Goal: Information Seeking & Learning: Learn about a topic

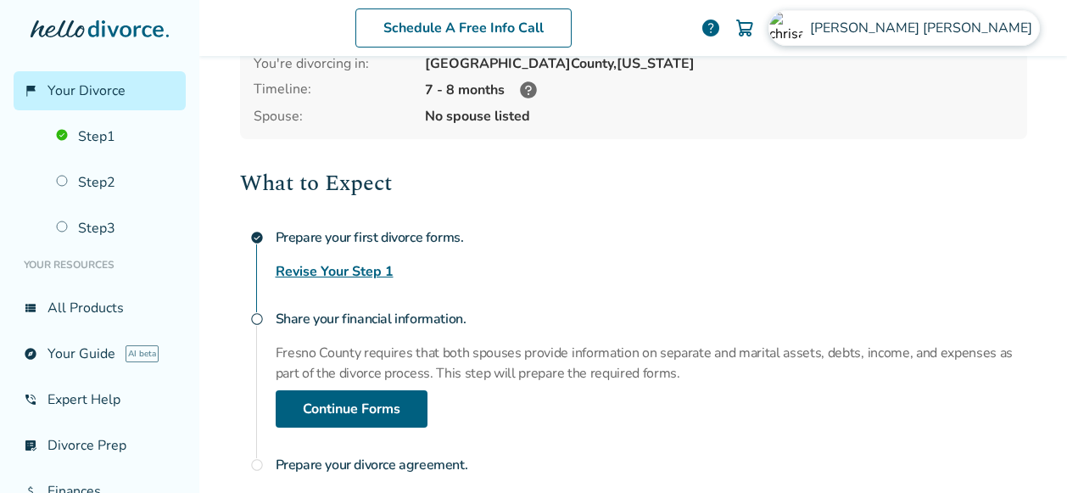
scroll to position [100, 0]
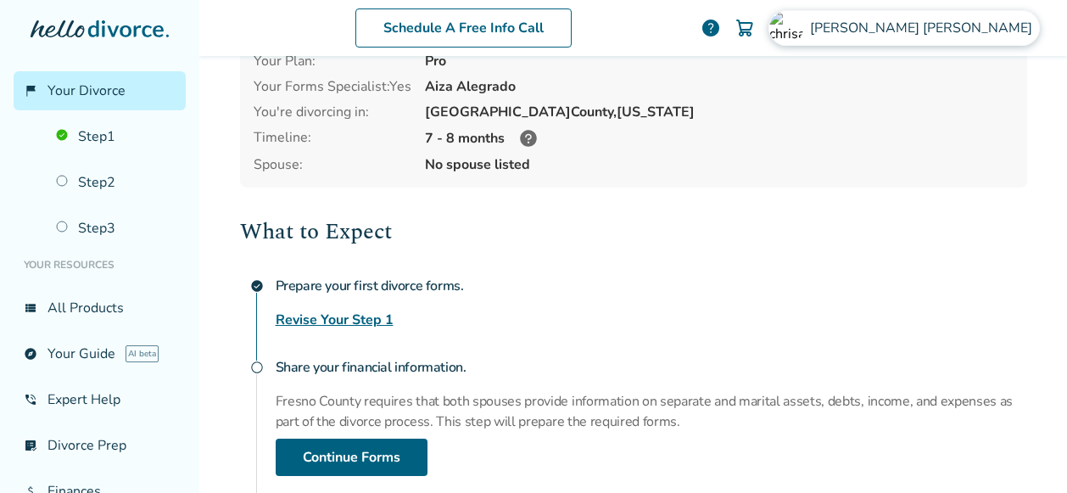
click at [984, 29] on span "[PERSON_NAME]" at bounding box center [924, 28] width 229 height 19
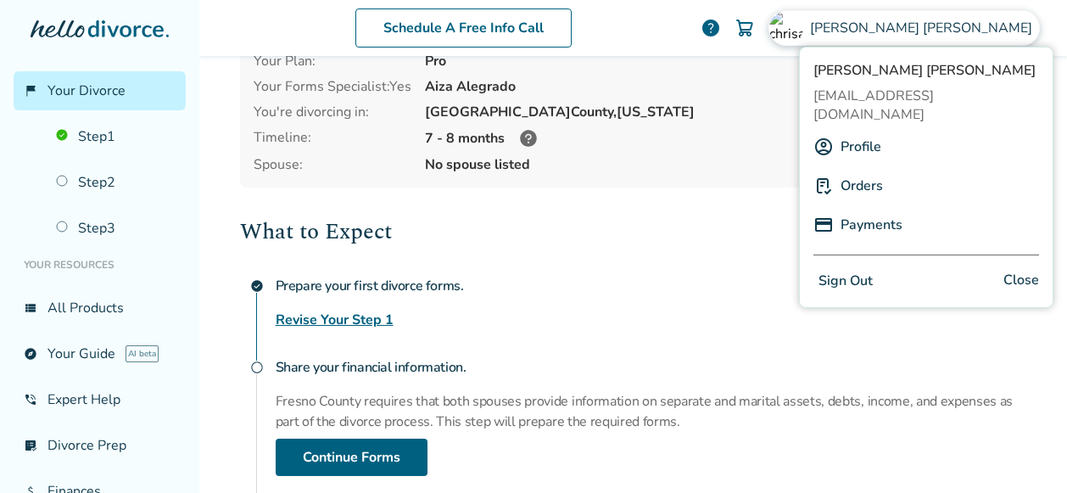
click at [886, 170] on div "Orders" at bounding box center [926, 186] width 226 height 32
click at [860, 170] on link "Orders" at bounding box center [861, 186] width 42 height 32
click at [842, 170] on link "Orders" at bounding box center [861, 186] width 42 height 32
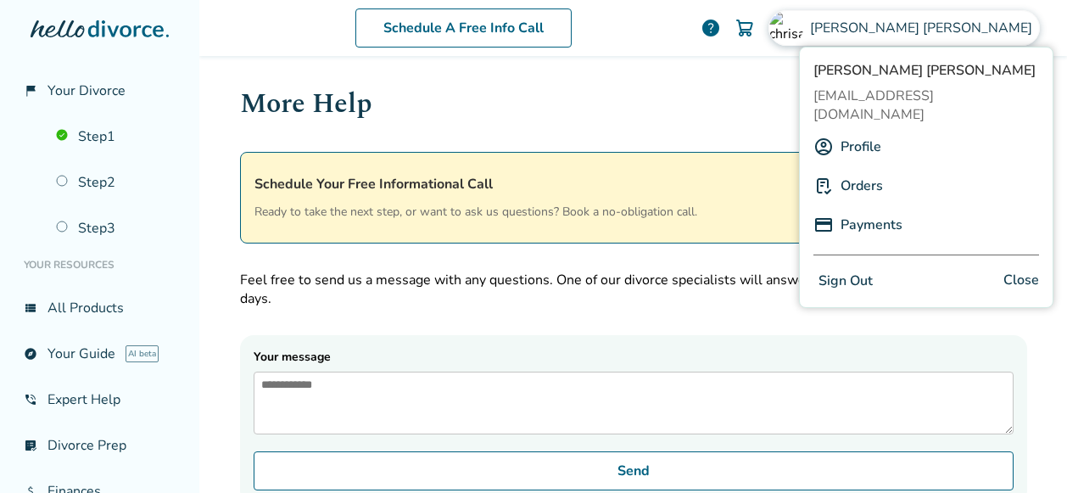
click at [858, 131] on link "Profile" at bounding box center [860, 147] width 41 height 32
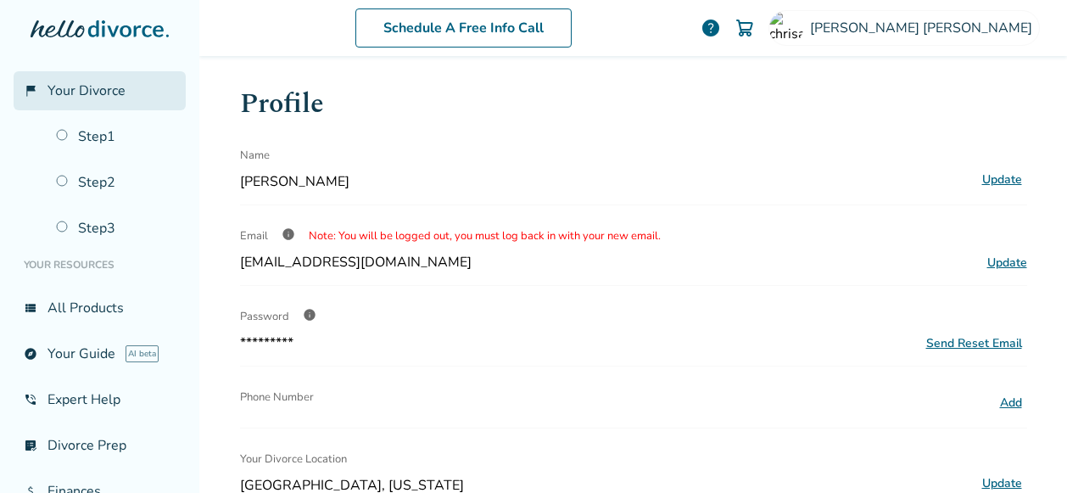
click at [108, 94] on span "Your Divorce" at bounding box center [86, 90] width 78 height 19
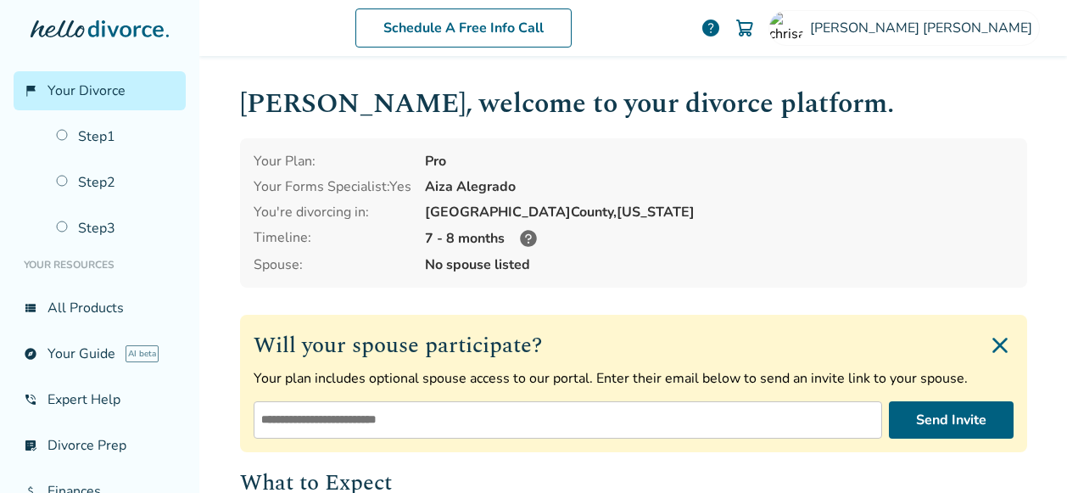
click at [990, 343] on img "Close invite form" at bounding box center [999, 345] width 27 height 27
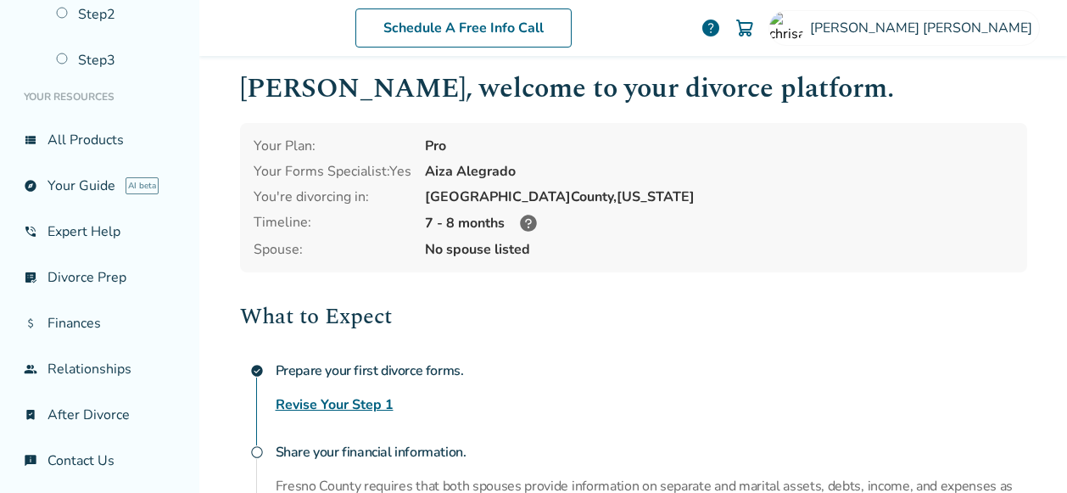
scroll to position [185, 0]
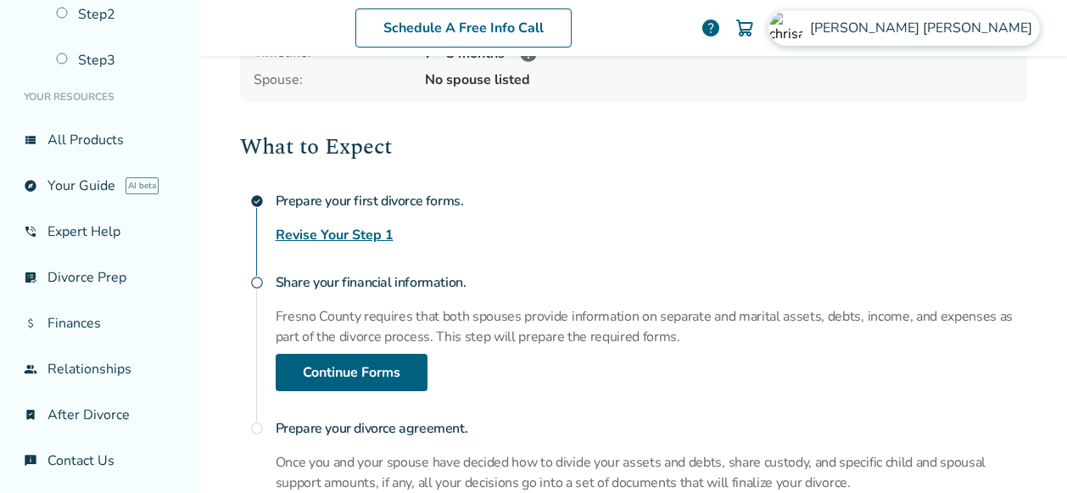
click at [942, 30] on span "[PERSON_NAME]" at bounding box center [924, 28] width 229 height 19
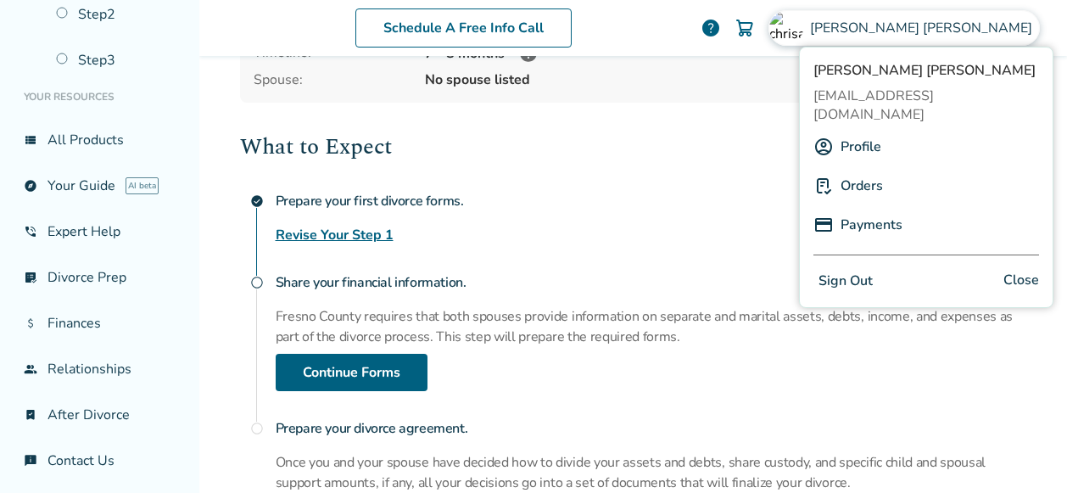
click at [849, 170] on link "Orders" at bounding box center [861, 186] width 42 height 32
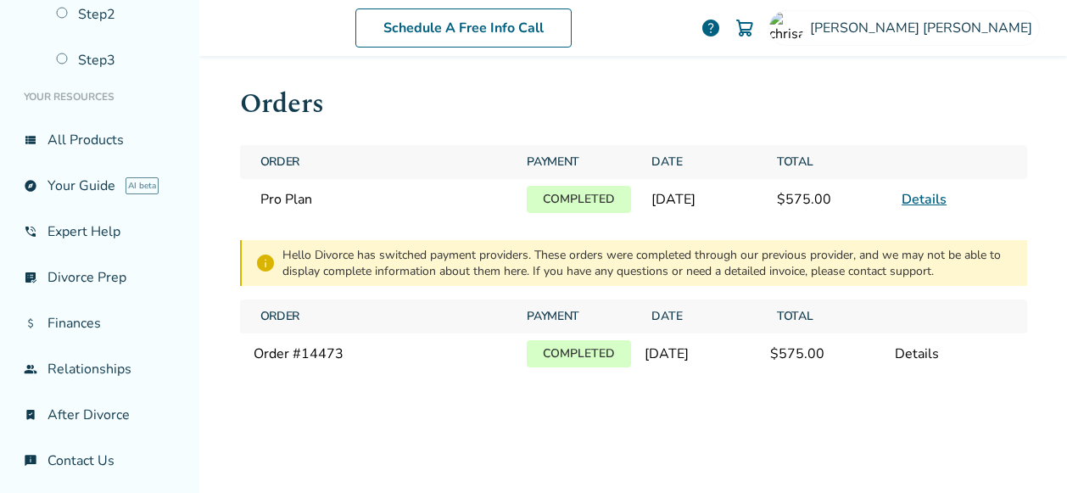
click at [915, 204] on link "Details" at bounding box center [923, 199] width 45 height 19
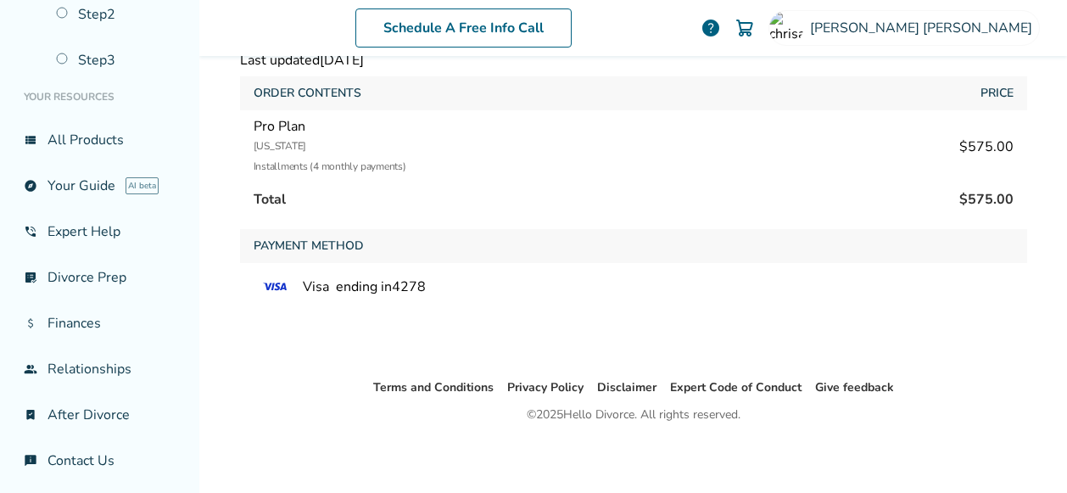
scroll to position [114, 0]
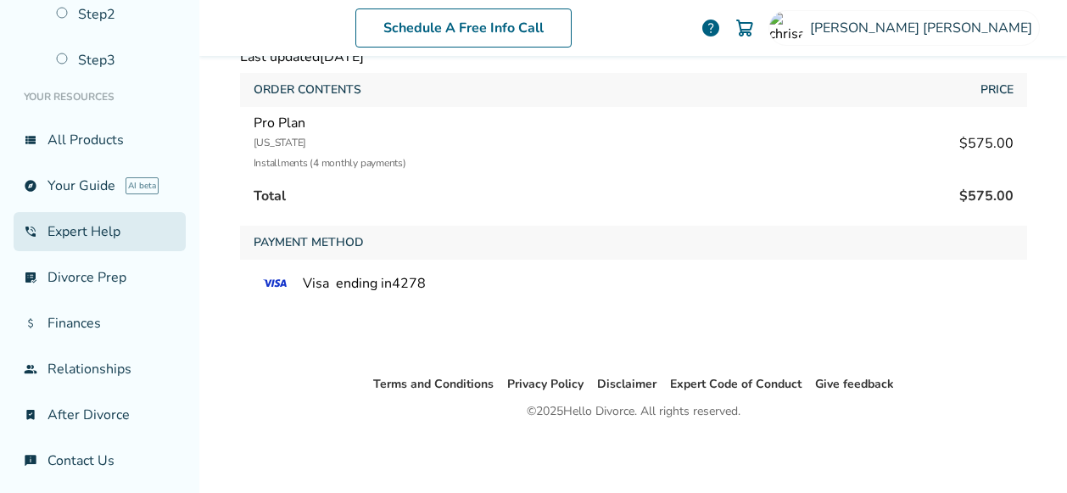
click at [110, 233] on link "phone_in_talk Expert Help" at bounding box center [100, 231] width 172 height 39
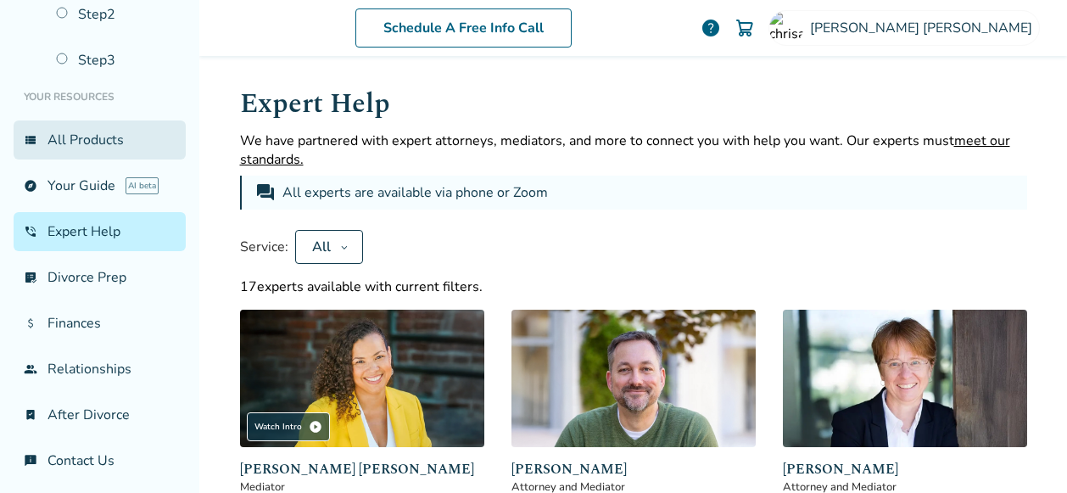
click at [126, 142] on link "view_list All Products" at bounding box center [100, 139] width 172 height 39
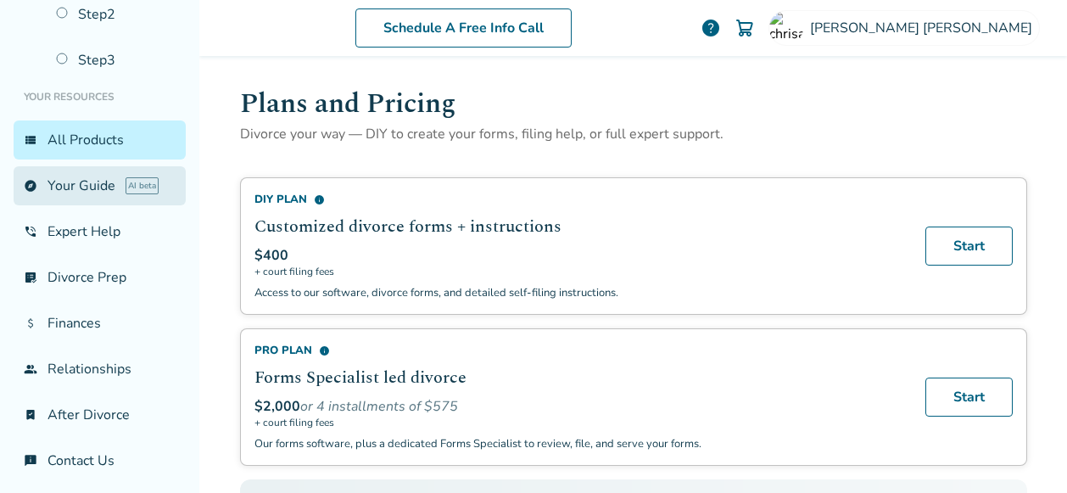
click at [95, 194] on link "explore Your Guide AI beta" at bounding box center [100, 185] width 172 height 39
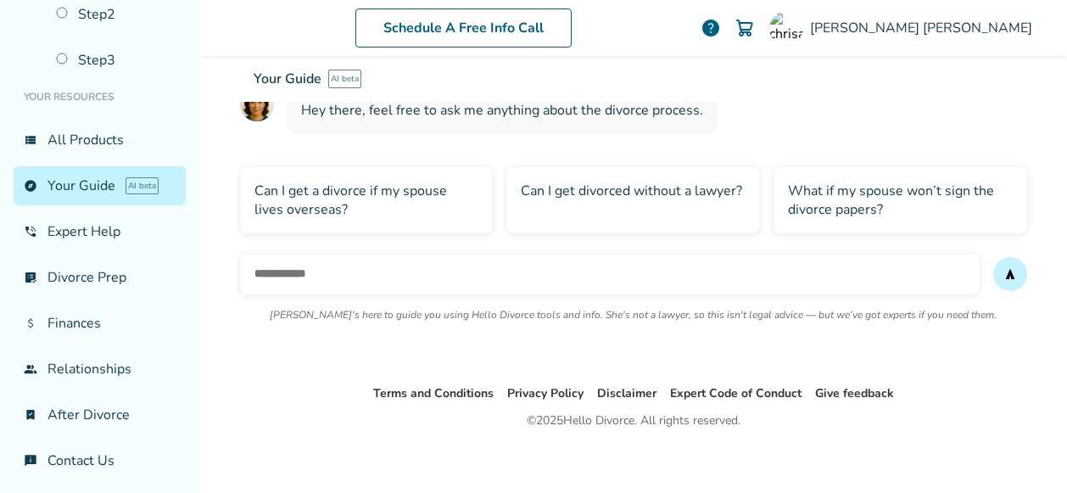
scroll to position [164, 0]
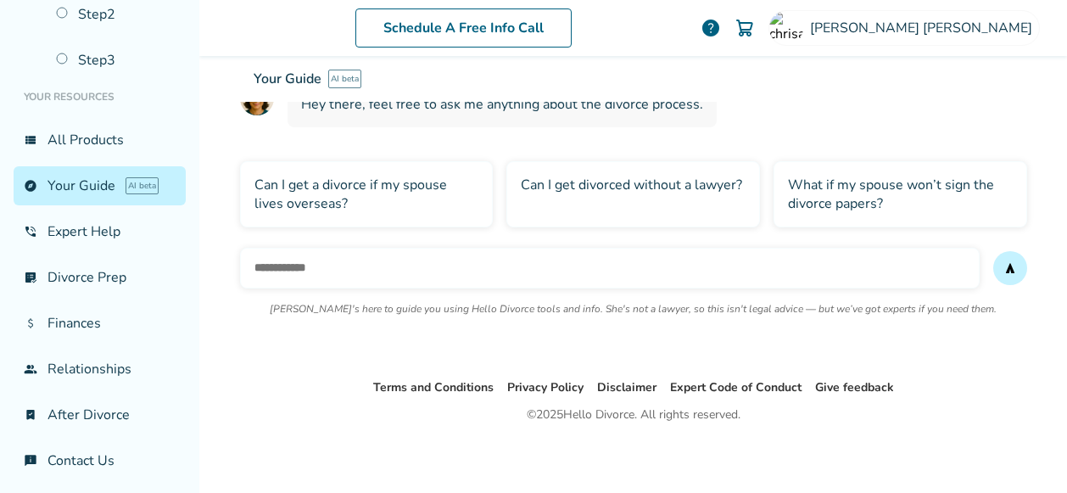
click at [380, 194] on div "Can I get a divorce if my spouse lives overseas?" at bounding box center [367, 194] width 254 height 66
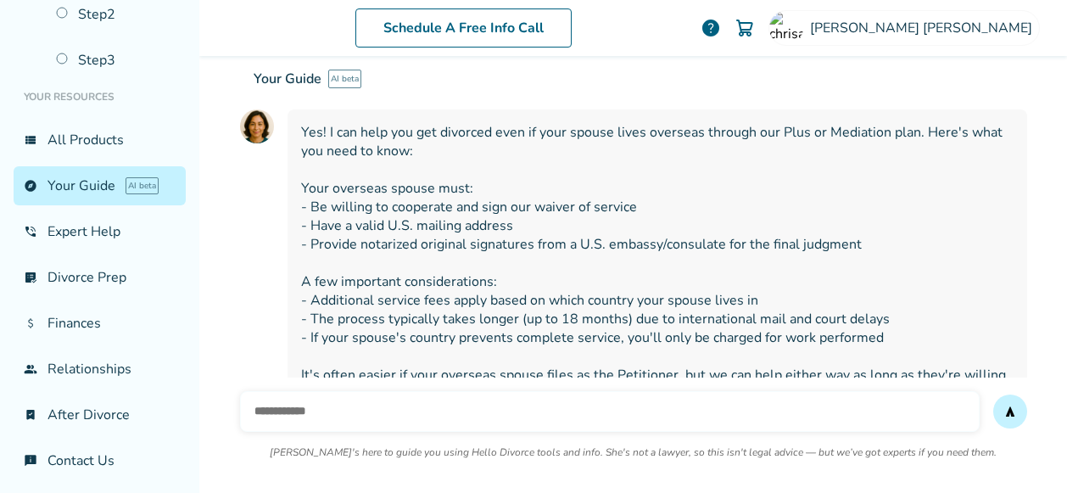
scroll to position [472, 0]
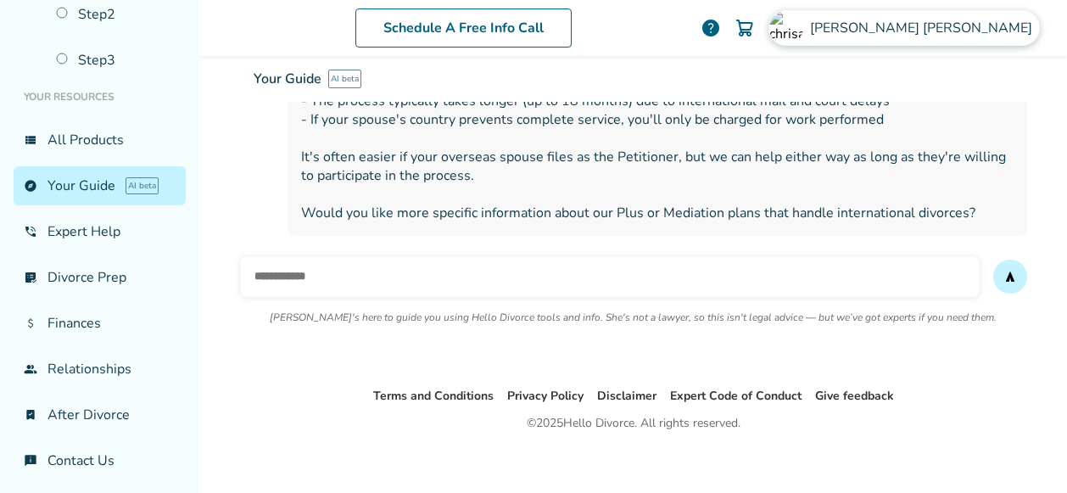
click at [1001, 23] on span "[PERSON_NAME]" at bounding box center [924, 28] width 229 height 19
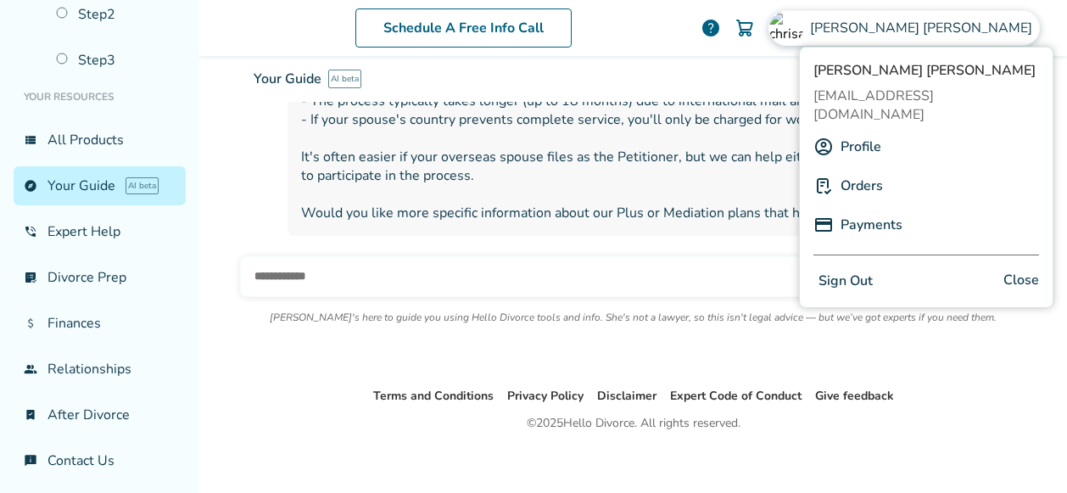
click at [860, 269] on button "Sign Out" at bounding box center [845, 281] width 64 height 25
